Goal: Task Accomplishment & Management: Manage account settings

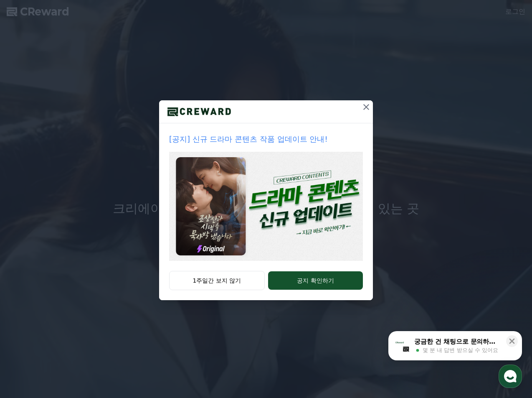
click at [368, 107] on icon at bounding box center [366, 107] width 10 height 10
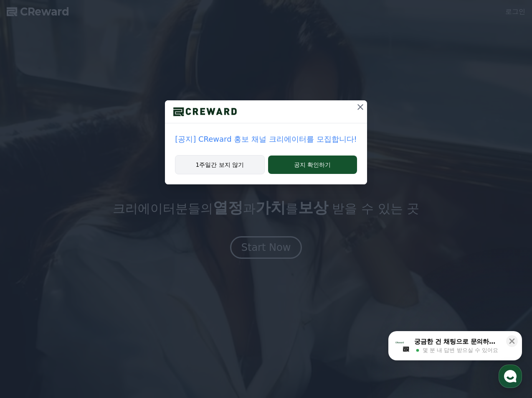
click at [250, 168] on button "1주일간 보지 않기" at bounding box center [219, 164] width 89 height 19
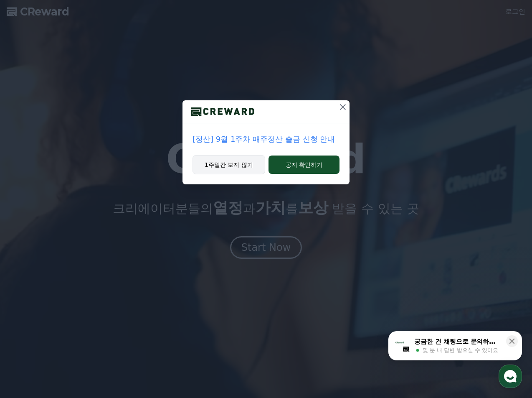
click at [237, 171] on button "1주일간 보지 않기" at bounding box center [229, 164] width 73 height 19
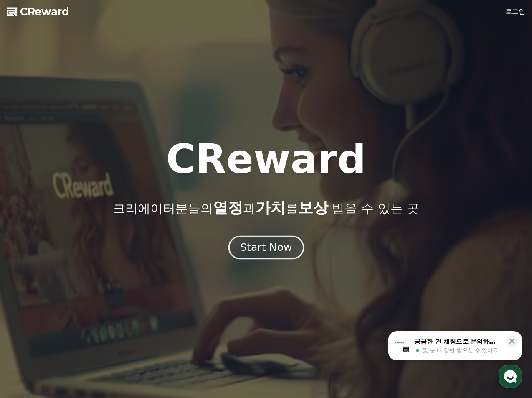
click at [272, 251] on div "Start Now" at bounding box center [266, 247] width 52 height 14
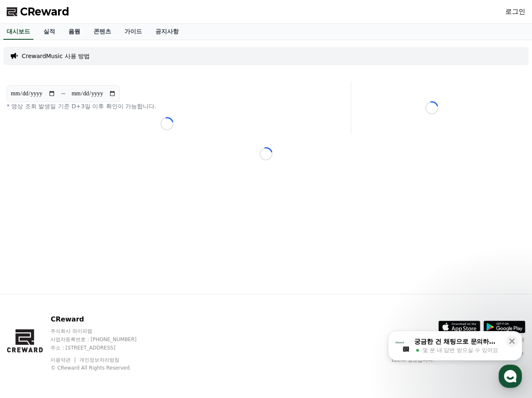
click at [73, 31] on link "음원" at bounding box center [74, 32] width 25 height 16
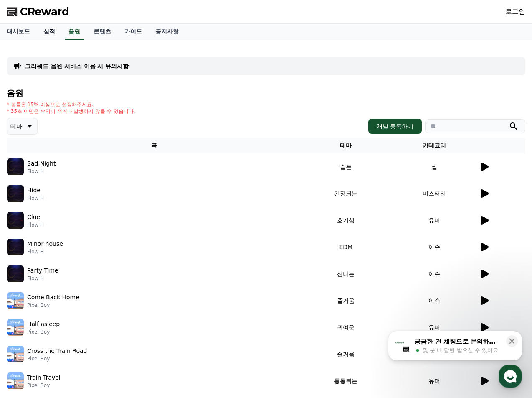
click at [52, 30] on link "실적" at bounding box center [49, 32] width 25 height 16
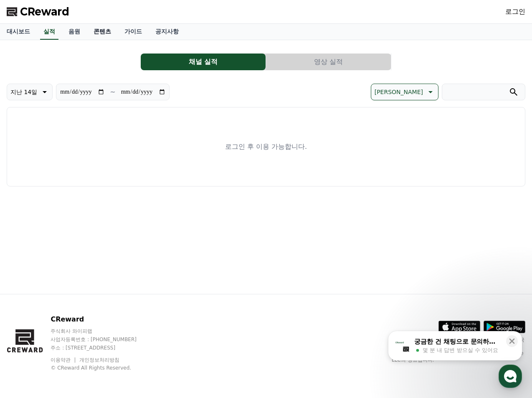
click at [105, 32] on link "콘텐츠" at bounding box center [102, 32] width 31 height 16
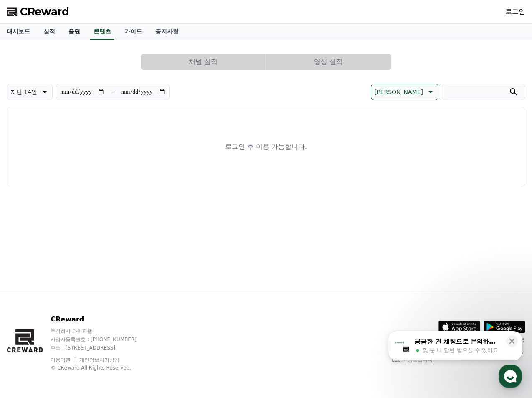
click at [77, 30] on link "음원" at bounding box center [74, 32] width 25 height 16
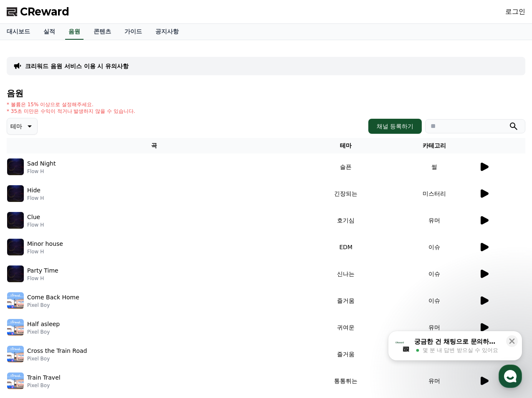
click at [32, 9] on span "CReward" at bounding box center [44, 11] width 49 height 13
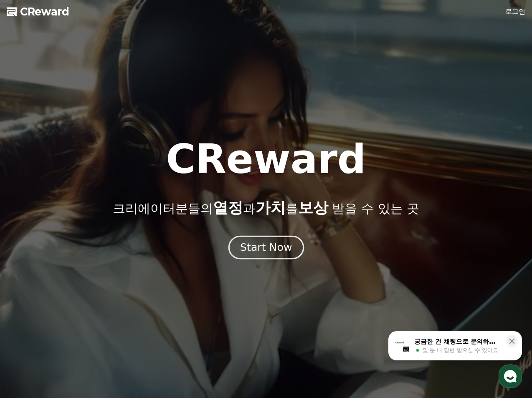
click at [259, 252] on div "Start Now" at bounding box center [266, 247] width 52 height 14
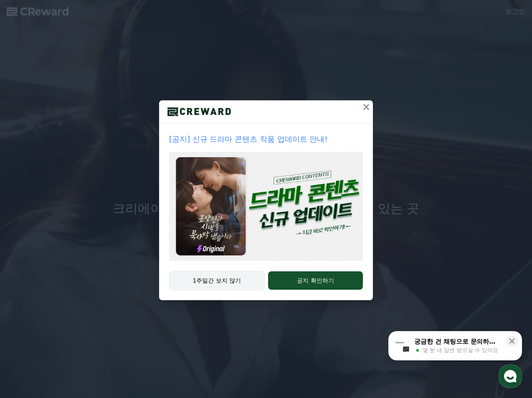
click at [214, 286] on button "1주일간 보지 않기" at bounding box center [217, 280] width 96 height 19
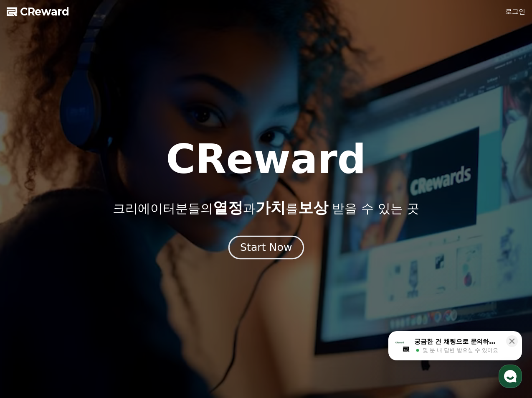
click at [251, 252] on div "Start Now" at bounding box center [266, 247] width 52 height 14
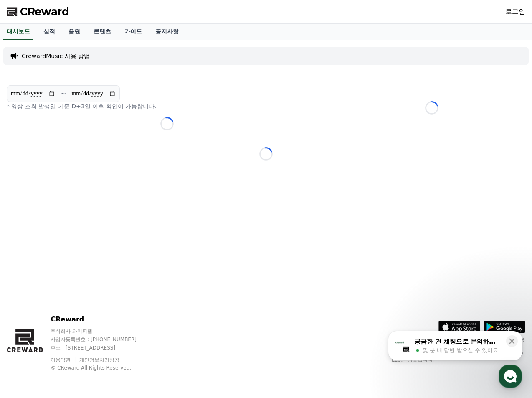
click at [519, 13] on link "로그인" at bounding box center [516, 12] width 20 height 10
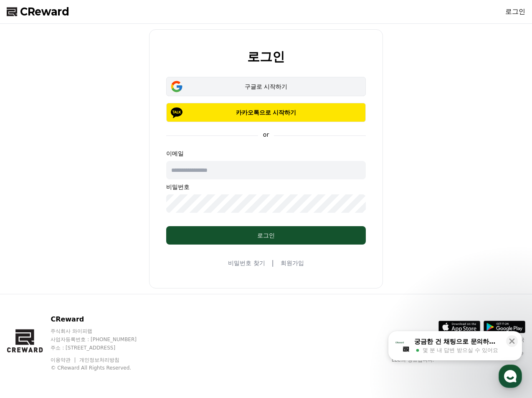
click at [273, 80] on button "구글로 시작하기" at bounding box center [266, 86] width 200 height 19
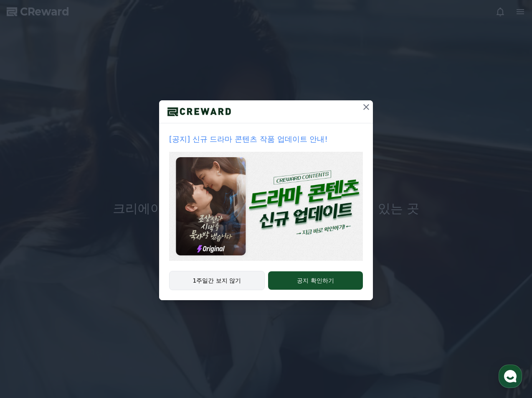
click at [232, 283] on button "1주일간 보지 않기" at bounding box center [217, 280] width 96 height 19
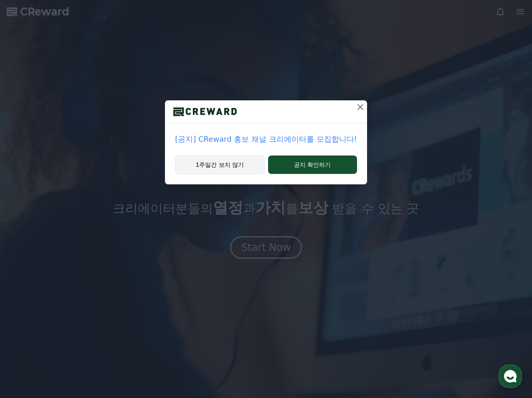
click at [237, 172] on button "1주일간 보지 않기" at bounding box center [219, 164] width 89 height 19
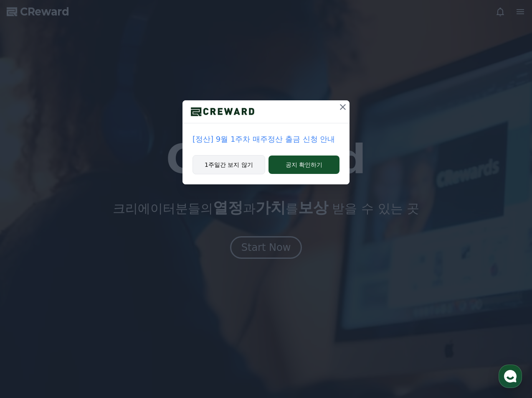
click at [237, 170] on button "1주일간 보지 않기" at bounding box center [229, 164] width 73 height 19
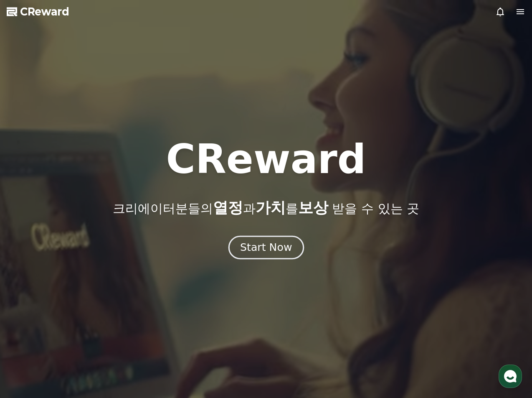
click at [270, 248] on div "Start Now" at bounding box center [266, 247] width 52 height 14
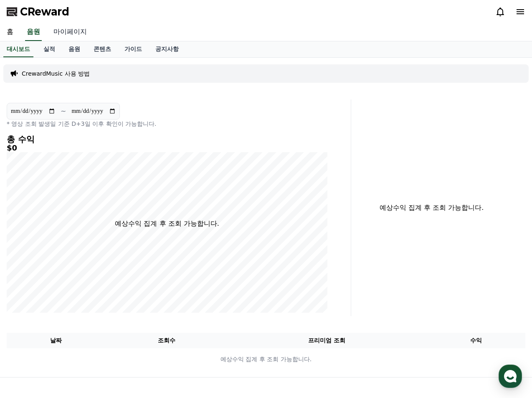
click at [66, 35] on link "마이페이지" at bounding box center [70, 32] width 47 height 18
select select "**********"
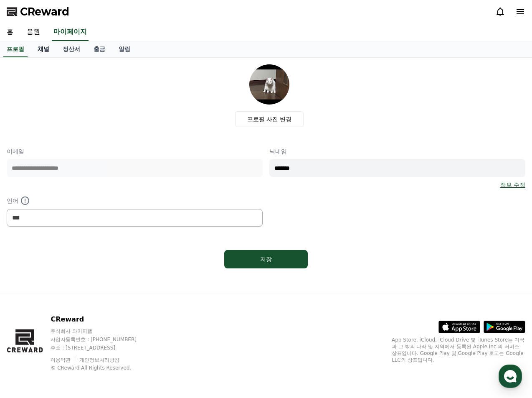
click at [46, 52] on link "채널" at bounding box center [43, 49] width 25 height 16
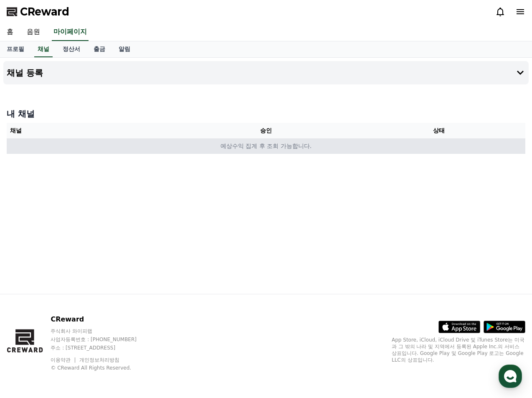
click at [258, 152] on td "예상수익 집계 후 조회 가능합니다." at bounding box center [266, 145] width 519 height 15
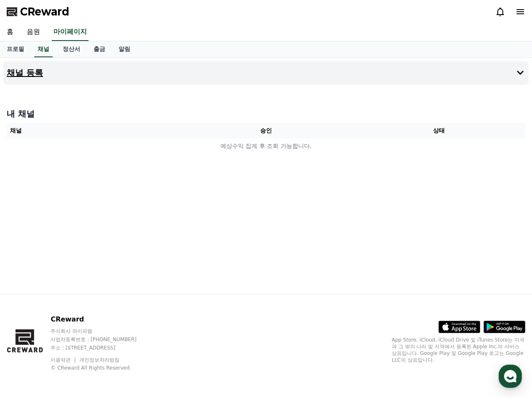
click at [512, 77] on button "채널 등록" at bounding box center [266, 72] width 526 height 23
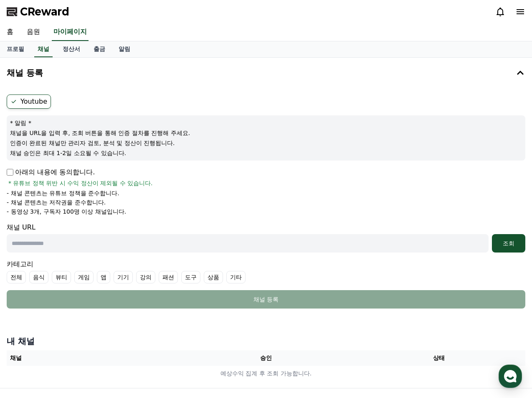
click at [28, 100] on label "Youtube" at bounding box center [29, 101] width 44 height 14
click at [100, 244] on input "text" at bounding box center [248, 243] width 482 height 18
click at [73, 231] on div "채널 URL 조회" at bounding box center [266, 237] width 519 height 30
click at [62, 238] on input "text" at bounding box center [248, 243] width 482 height 18
paste input "**********"
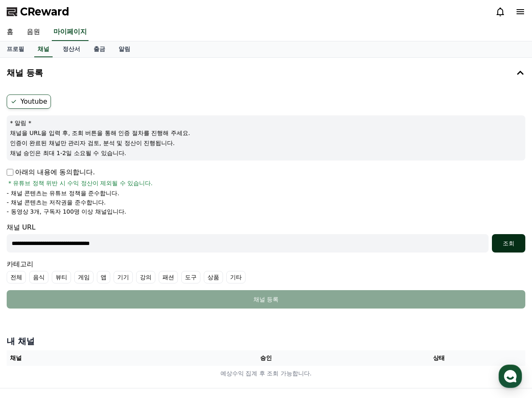
type input "**********"
click at [507, 242] on div "조회" at bounding box center [509, 243] width 27 height 8
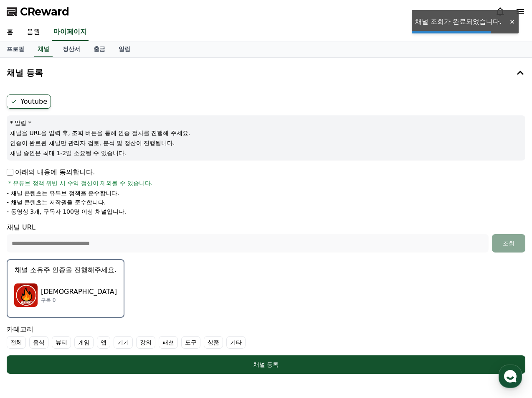
click at [74, 292] on div "고라니라임 구독 0" at bounding box center [65, 294] width 103 height 33
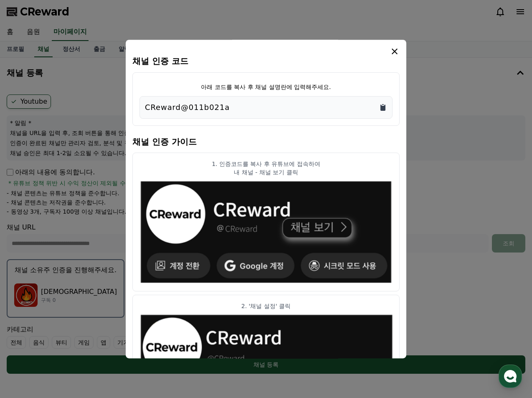
click at [383, 111] on icon "Copy to clipboard" at bounding box center [383, 107] width 5 height 6
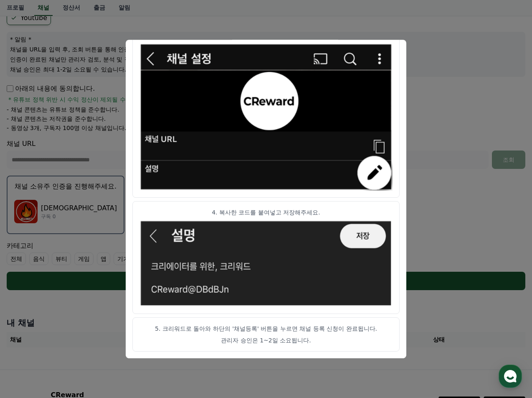
scroll to position [125, 0]
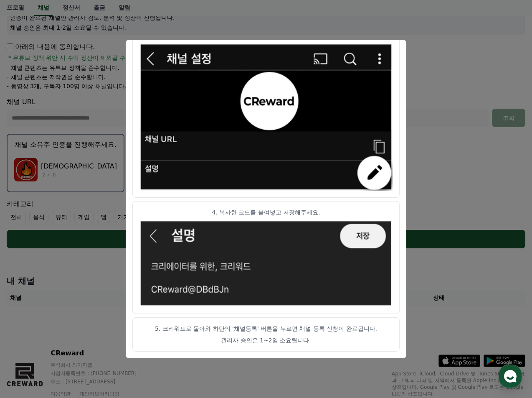
click at [275, 369] on button "close modal" at bounding box center [266, 199] width 532 height 398
click at [277, 373] on div "CReward 주식회사 와이피랩 사업자등록번호 : 655-81-03655 주소 : 경기도 김포시 양촌읍 양곡로 495, 3층 305-비이16호…" at bounding box center [266, 380] width 532 height 104
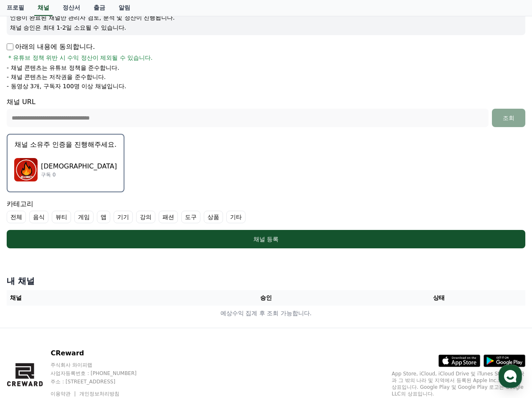
scroll to position [0, 0]
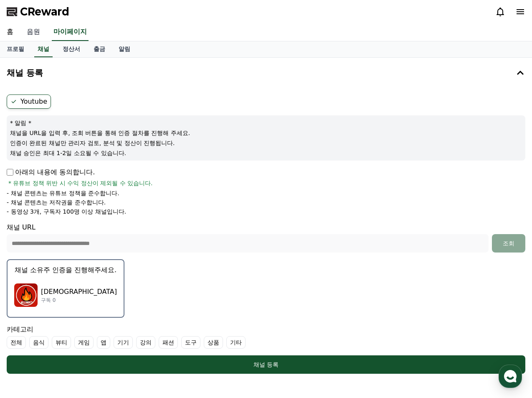
click at [41, 31] on link "음원" at bounding box center [33, 32] width 27 height 18
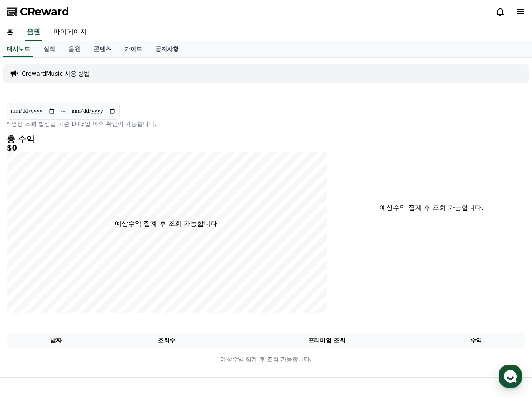
click at [85, 71] on p "CrewardMusic 사용 방법" at bounding box center [56, 73] width 68 height 8
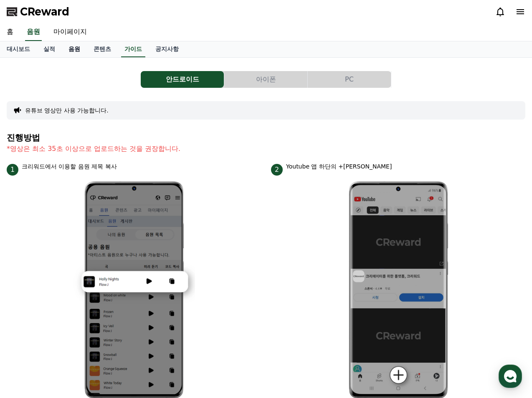
click at [79, 51] on link "음원" at bounding box center [74, 49] width 25 height 16
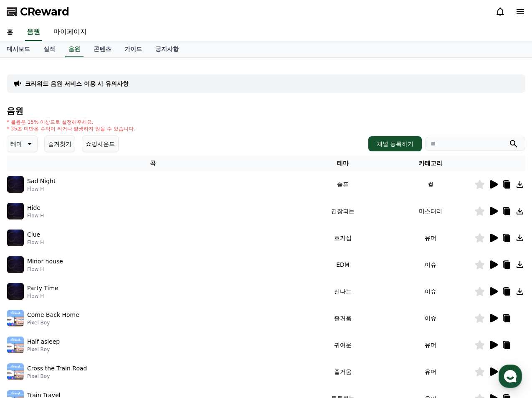
click at [32, 145] on icon at bounding box center [29, 144] width 10 height 10
click at [25, 175] on button "웅장한" at bounding box center [20, 172] width 24 height 18
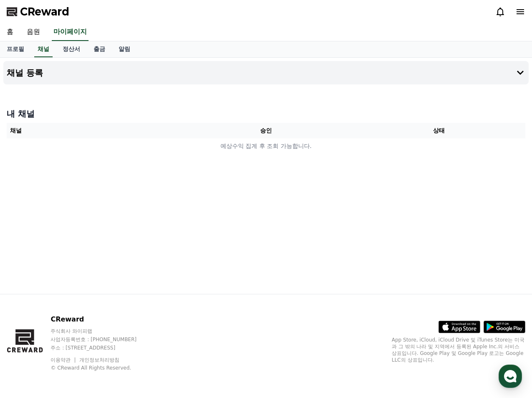
select select "**********"
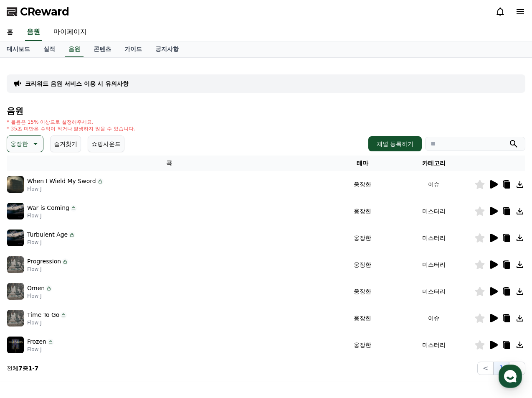
click at [492, 185] on icon at bounding box center [494, 184] width 8 height 8
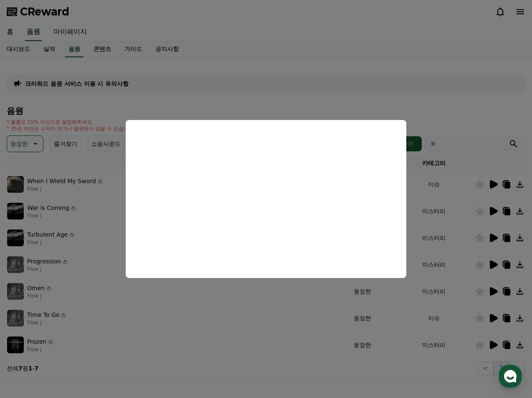
click at [177, 300] on button "close modal" at bounding box center [266, 199] width 532 height 398
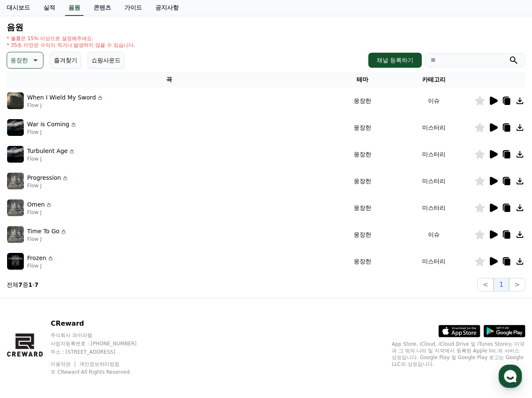
scroll to position [88, 0]
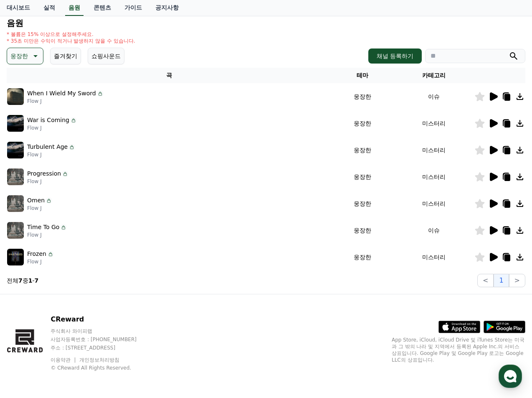
click at [491, 230] on icon at bounding box center [494, 230] width 8 height 8
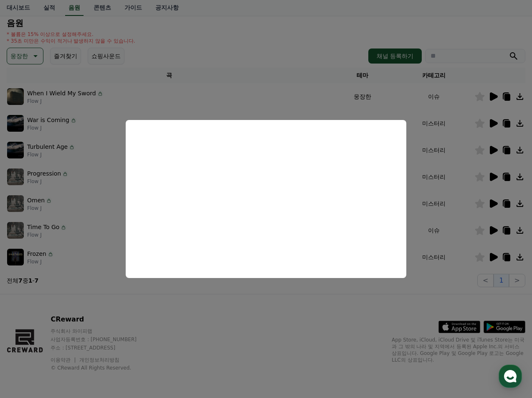
click at [80, 196] on button "close modal" at bounding box center [266, 199] width 532 height 398
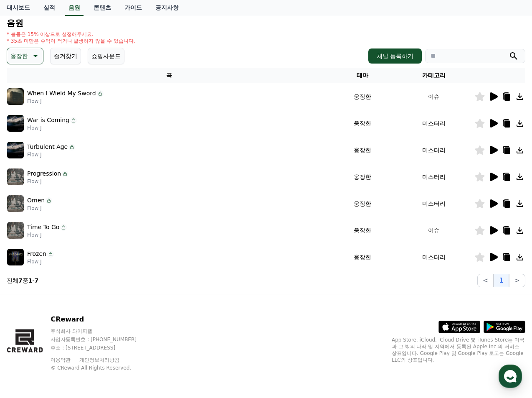
click at [42, 118] on p "War is Coming" at bounding box center [48, 120] width 42 height 9
click at [519, 98] on icon at bounding box center [520, 97] width 10 height 10
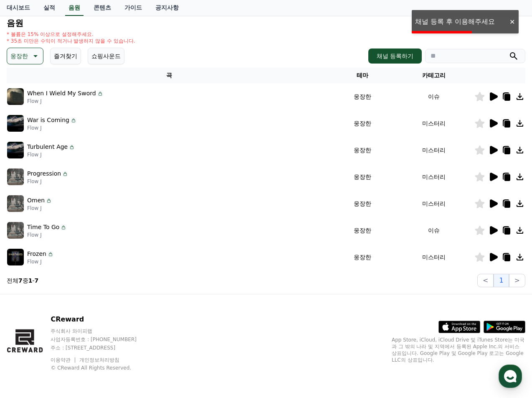
drag, startPoint x: 175, startPoint y: 94, endPoint x: 129, endPoint y: 93, distance: 46.0
click at [174, 94] on div "When I Wield My Sword Flow J" at bounding box center [169, 96] width 325 height 17
click at [100, 93] on div "When I Wield My Sword Flow J" at bounding box center [169, 96] width 325 height 17
click at [99, 93] on icon at bounding box center [99, 93] width 1 height 2
drag, startPoint x: 97, startPoint y: 93, endPoint x: 28, endPoint y: 92, distance: 69.4
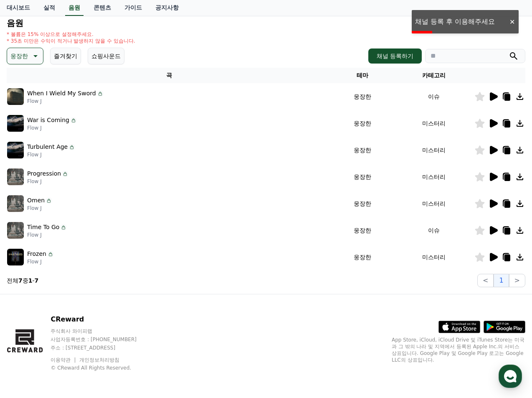
click at [28, 92] on div "When I Wield My Sword" at bounding box center [65, 93] width 76 height 9
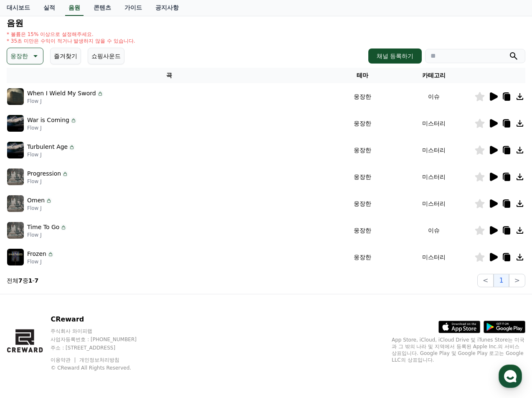
scroll to position [0, 0]
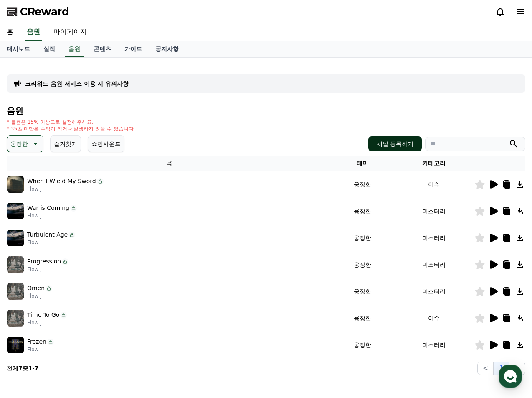
click at [399, 150] on button "채널 등록하기" at bounding box center [395, 143] width 53 height 15
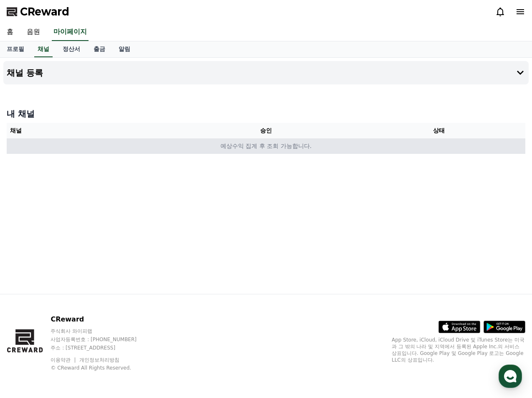
click at [266, 145] on td "예상수익 집계 후 조회 가능합니다." at bounding box center [266, 145] width 519 height 15
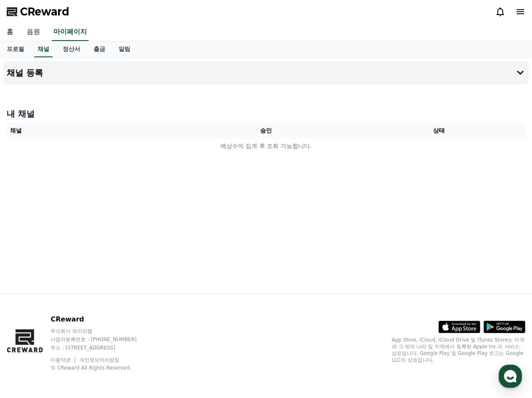
click at [37, 37] on link "음원" at bounding box center [33, 32] width 27 height 18
